Goal: Task Accomplishment & Management: Complete application form

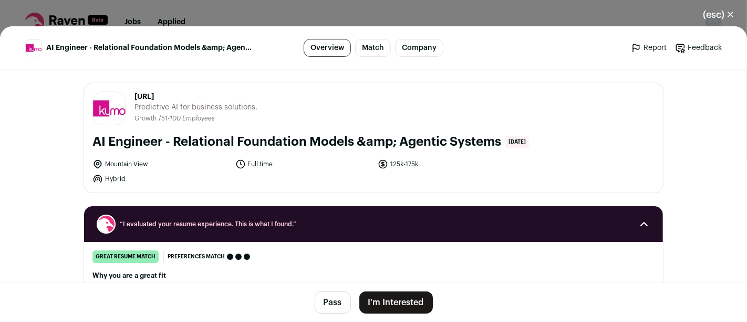
drag, startPoint x: 170, startPoint y: 93, endPoint x: 129, endPoint y: 80, distance: 42.4
copy span "[URL]"
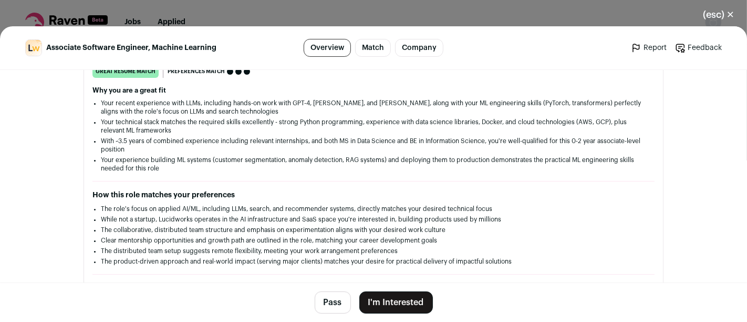
scroll to position [185, 0]
click at [385, 305] on button "I'm Interested" at bounding box center [396, 302] width 74 height 22
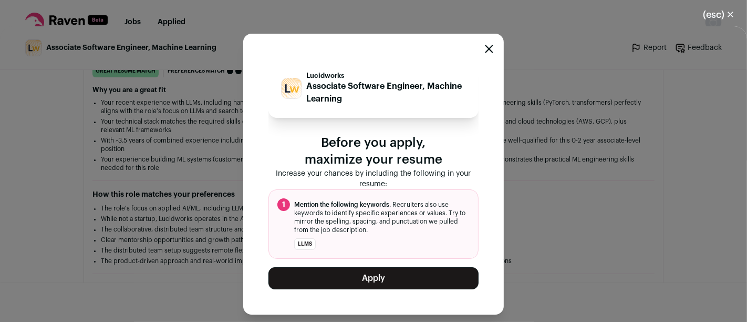
click at [387, 272] on button "Apply" at bounding box center [373, 278] width 210 height 22
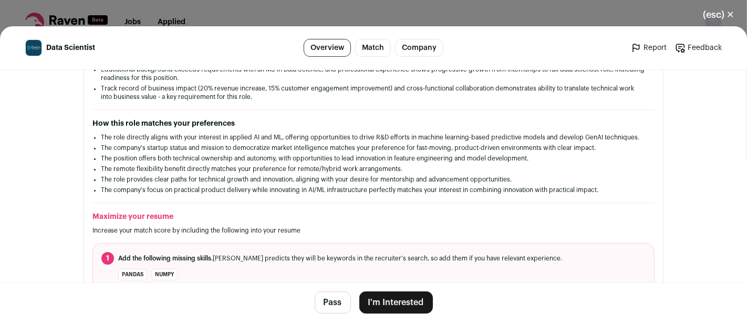
scroll to position [258, 0]
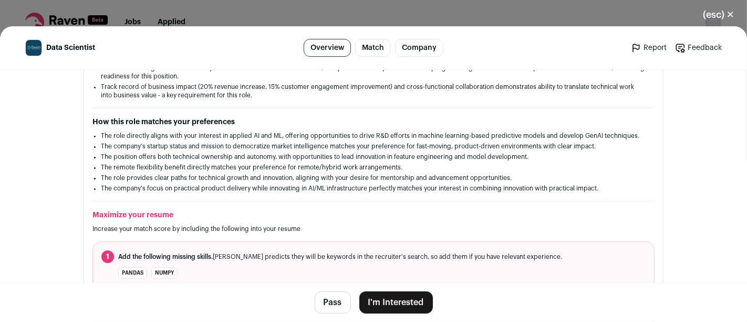
click at [256, 152] on li "The position offers both technical ownership and autonomy, with opportunities t…" at bounding box center [373, 156] width 545 height 8
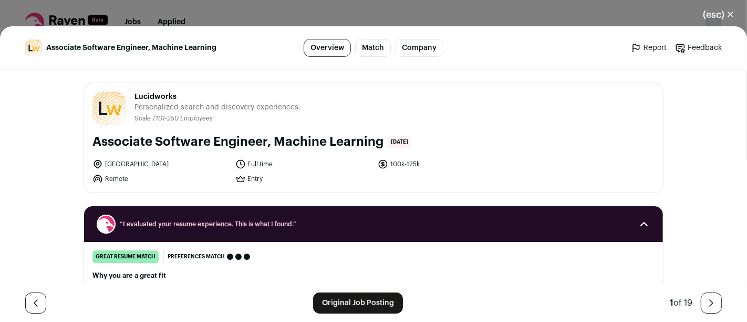
drag, startPoint x: 177, startPoint y: 99, endPoint x: 125, endPoint y: 97, distance: 52.6
click at [125, 97] on header "Lucidworks lucidworks.com Public / Private Private Valuation $370M Company size…" at bounding box center [373, 108] width 562 height 34
copy header "Lucidworks lucidworks.com Public / Private Private Valuation $370M Company size…"
